Goal: Information Seeking & Learning: Learn about a topic

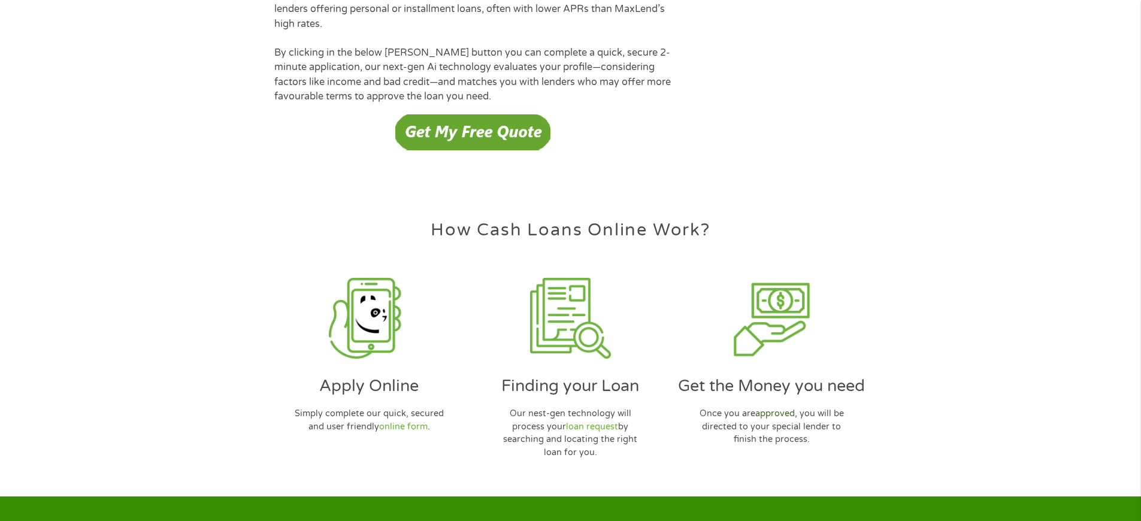
scroll to position [3465, 0]
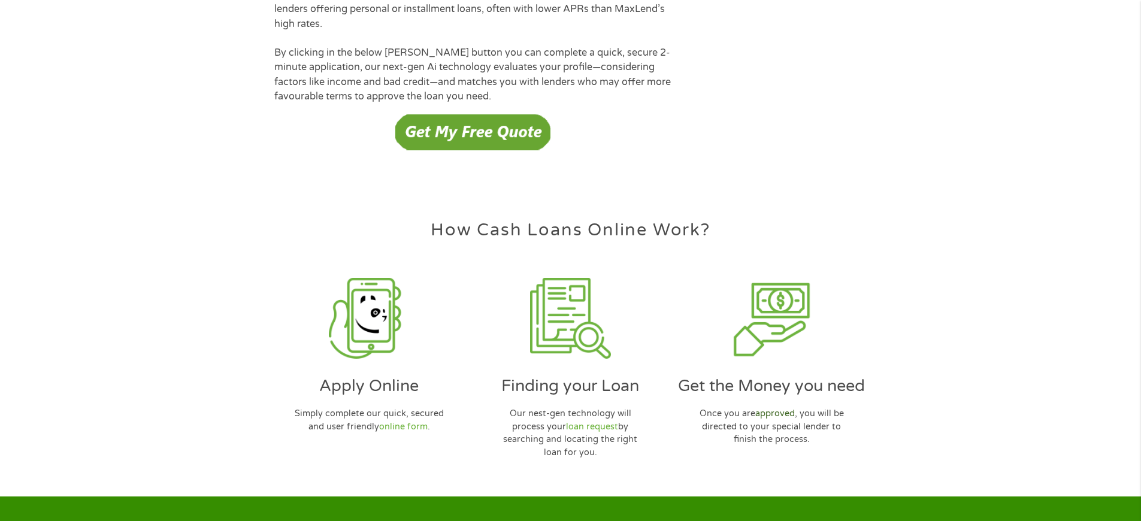
scroll to position [3465, 0]
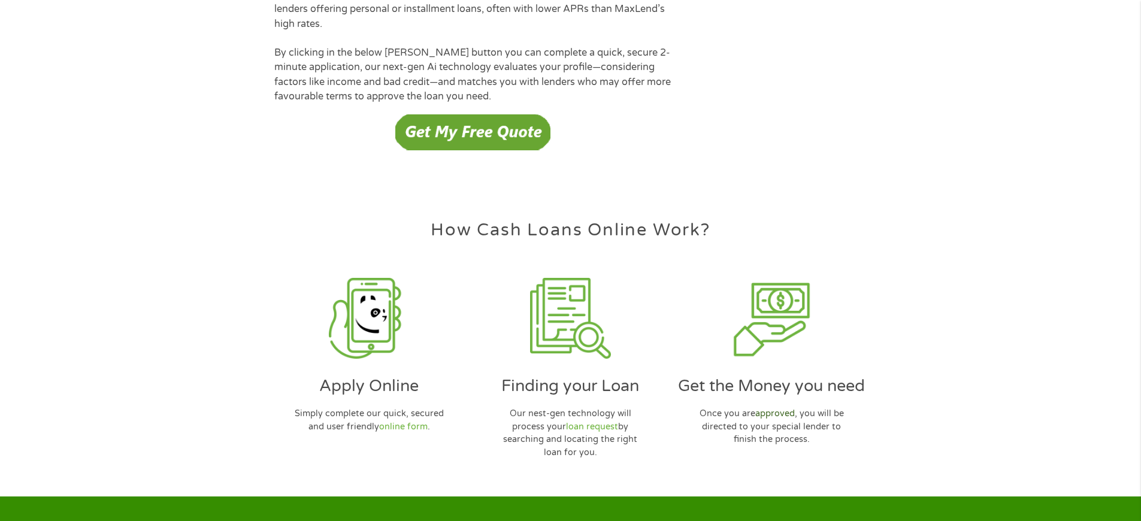
scroll to position [3465, 0]
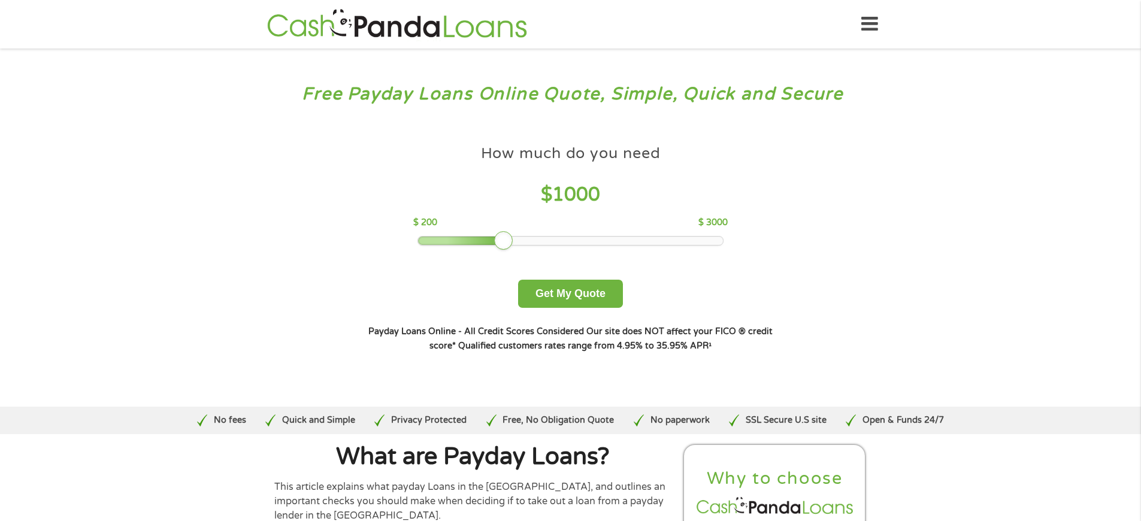
scroll to position [4024, 0]
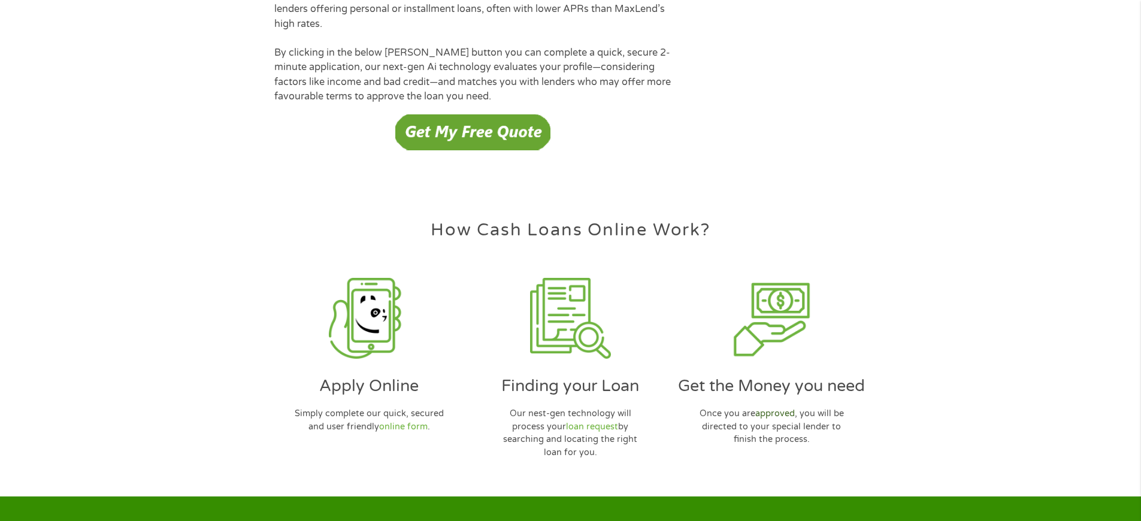
scroll to position [3465, 0]
